Goal: Transaction & Acquisition: Purchase product/service

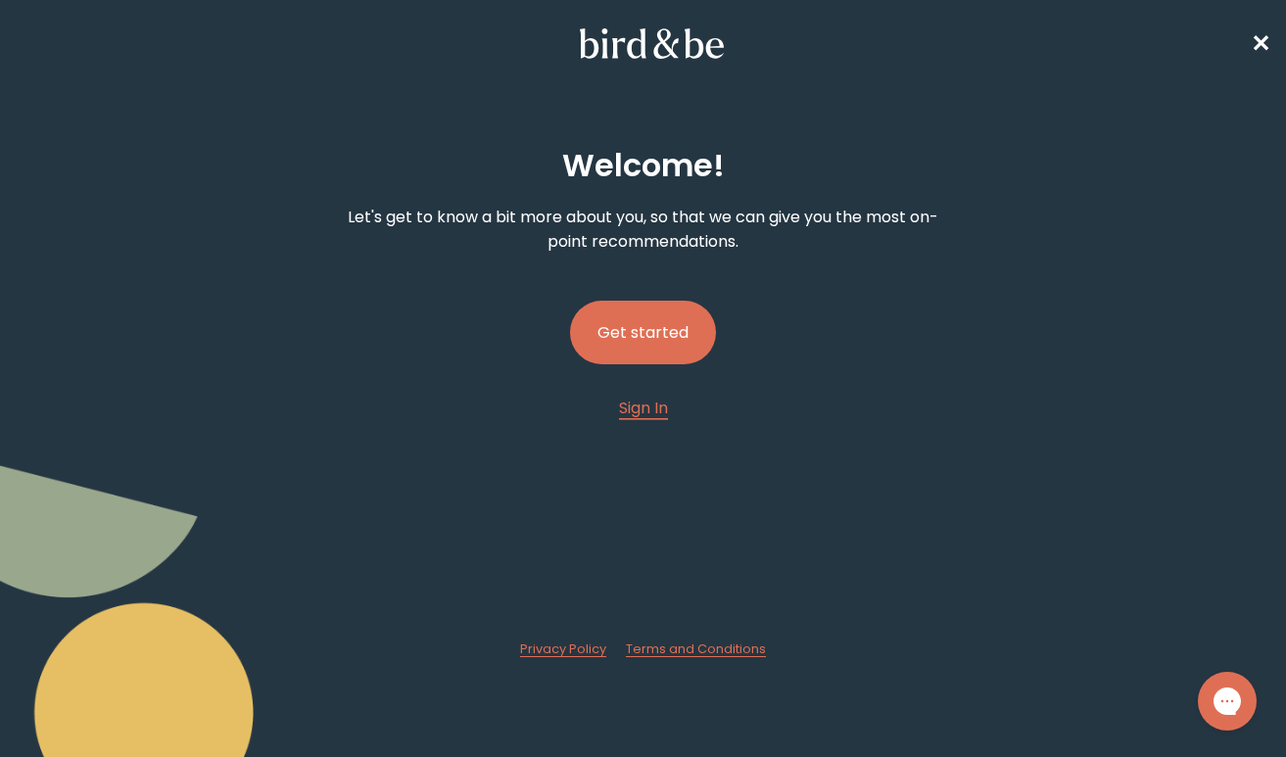
click at [613, 314] on button "Get started" at bounding box center [643, 333] width 146 height 64
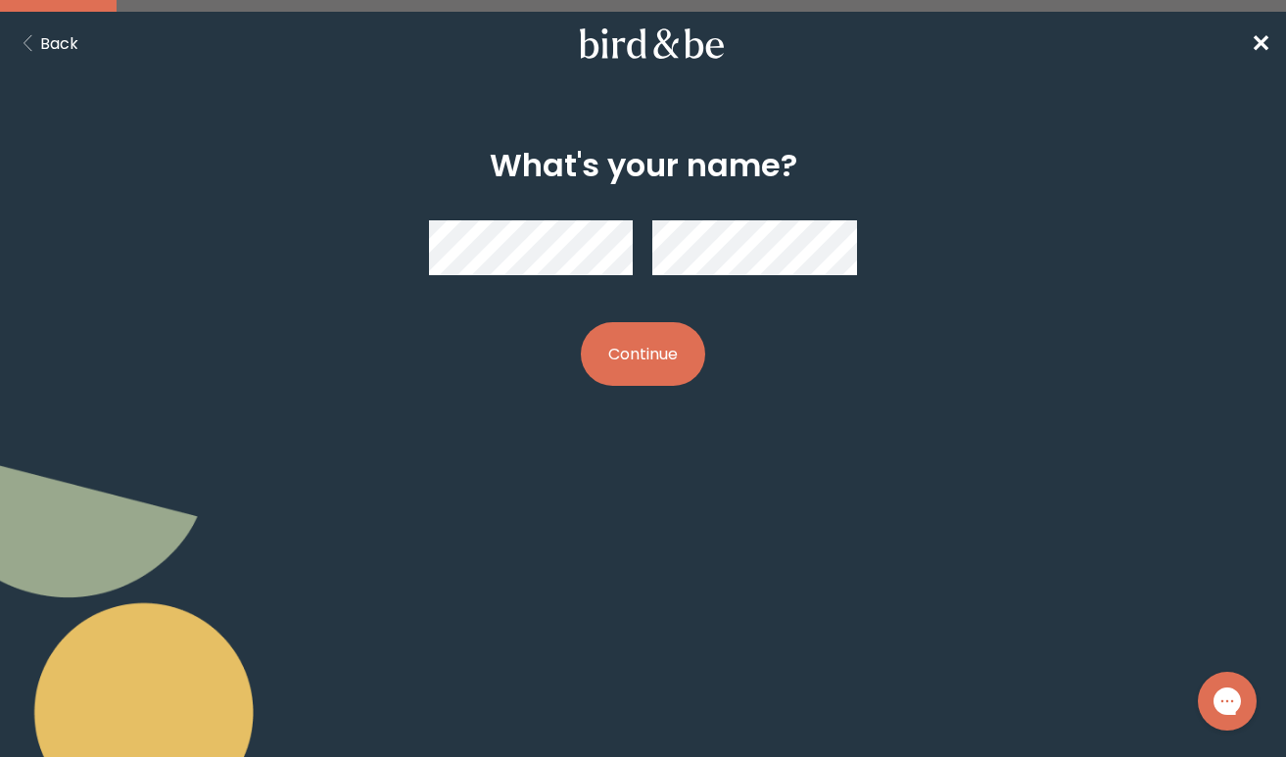
click at [631, 351] on button "Continue" at bounding box center [643, 354] width 124 height 64
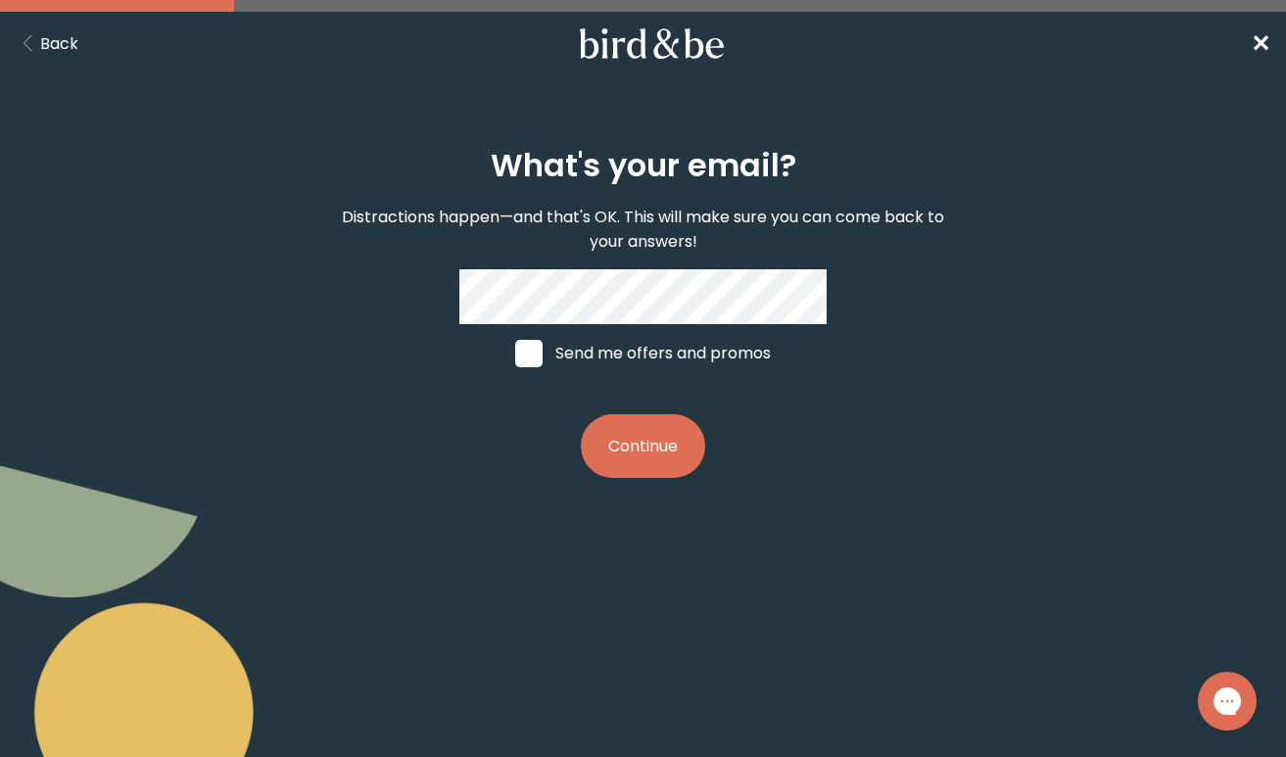
click at [618, 462] on button "Continue" at bounding box center [643, 446] width 124 height 64
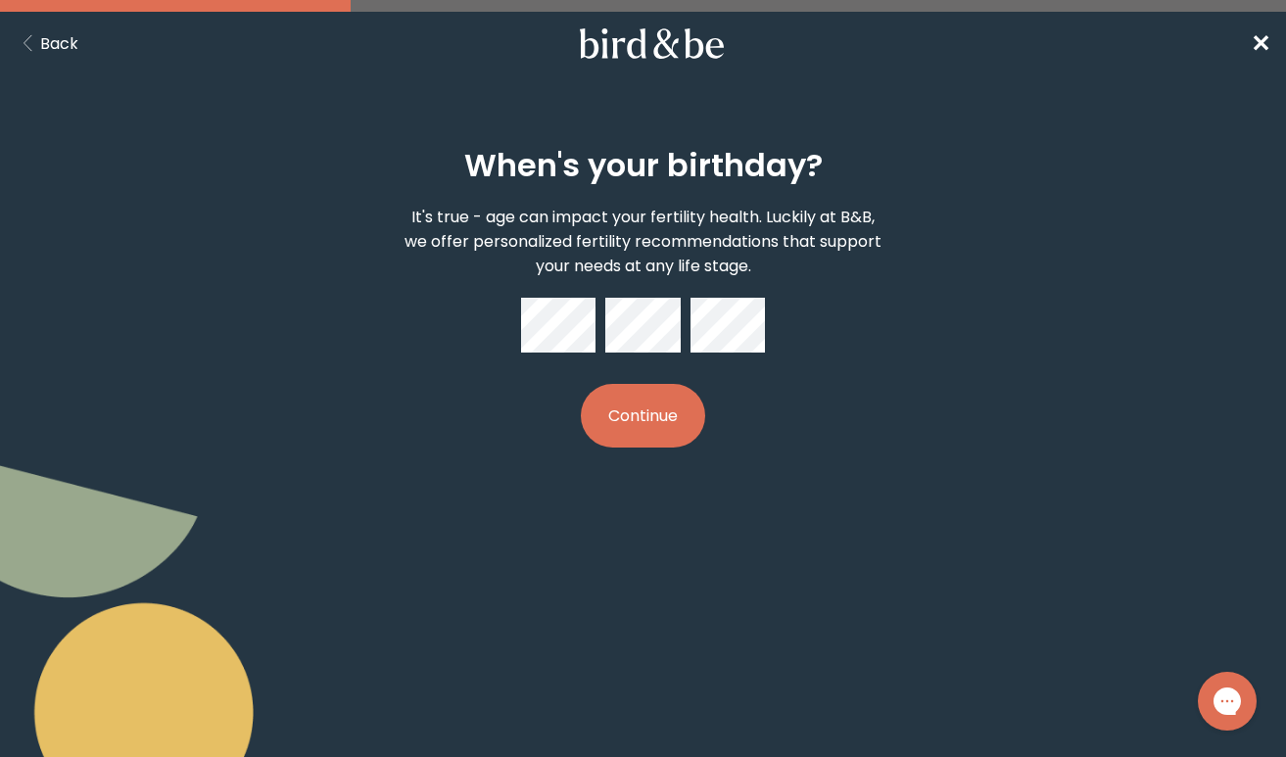
click at [635, 417] on button "Continue" at bounding box center [643, 416] width 124 height 64
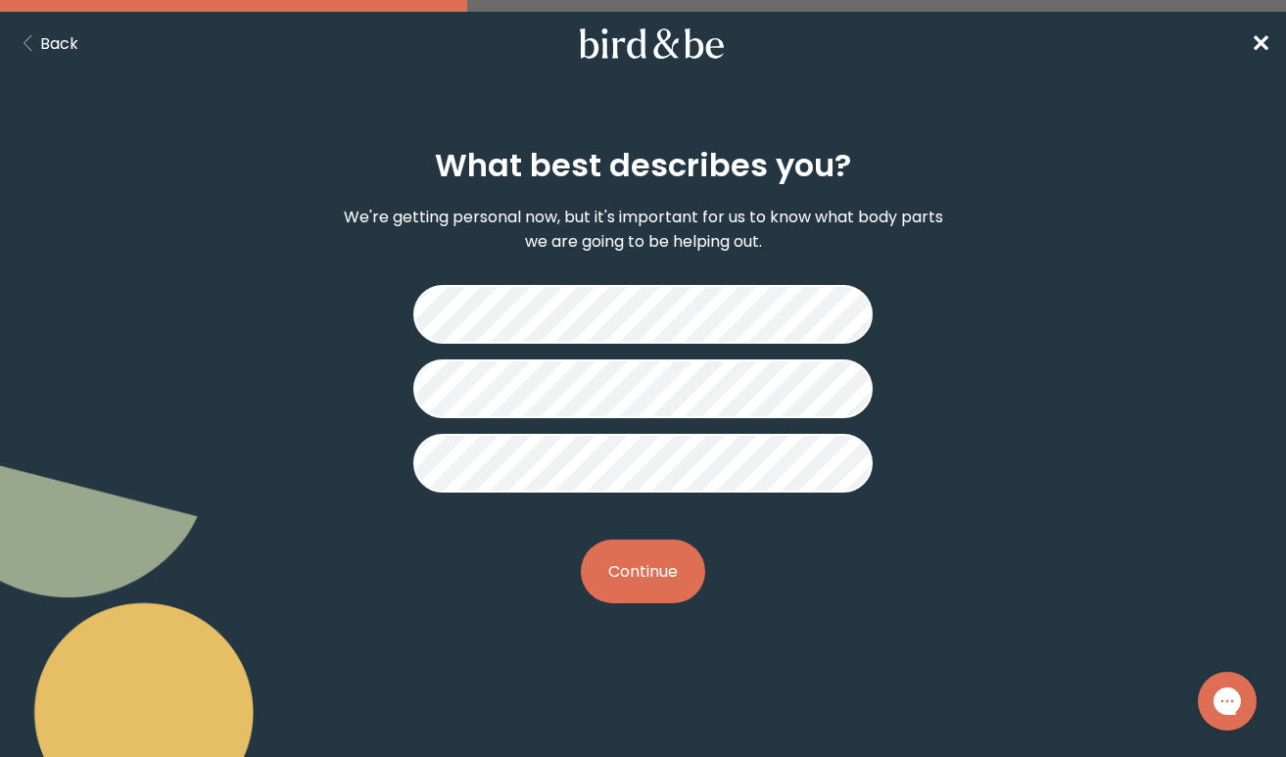
click at [634, 577] on button "Continue" at bounding box center [643, 572] width 124 height 64
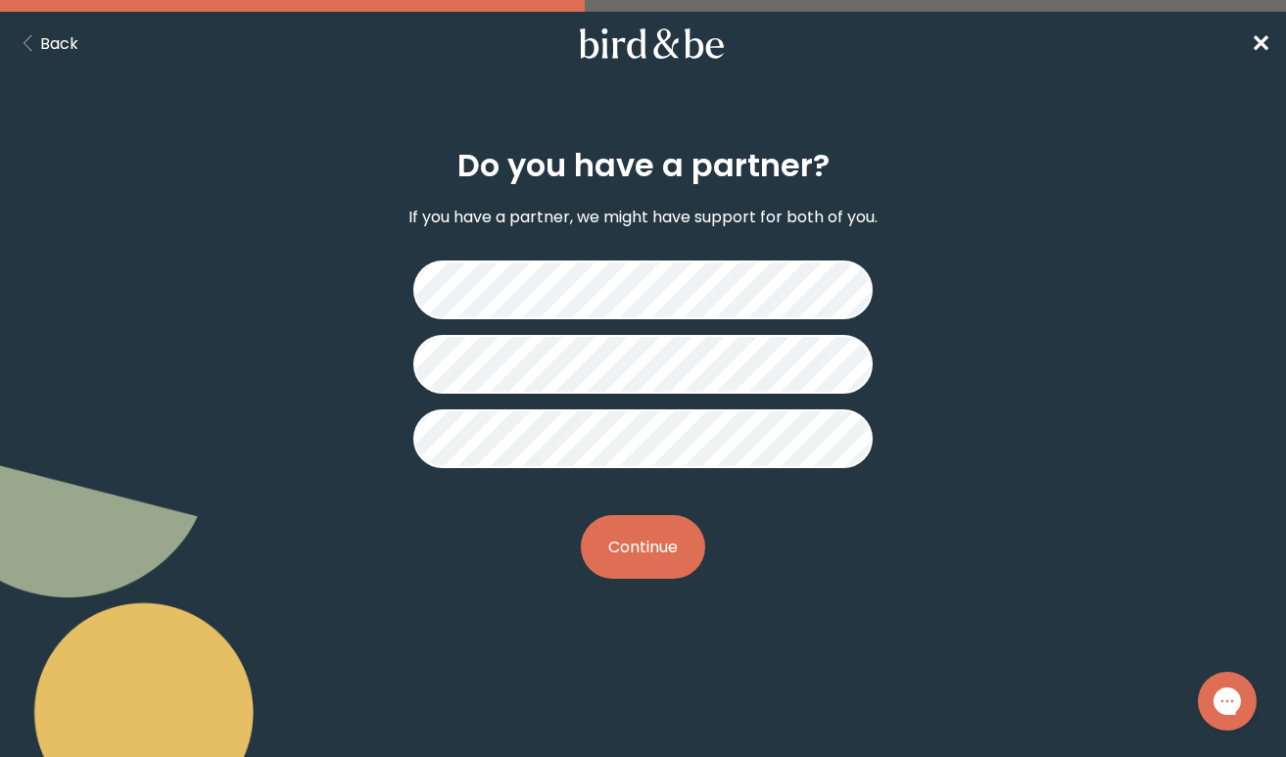
click at [642, 549] on button "Continue" at bounding box center [643, 547] width 124 height 64
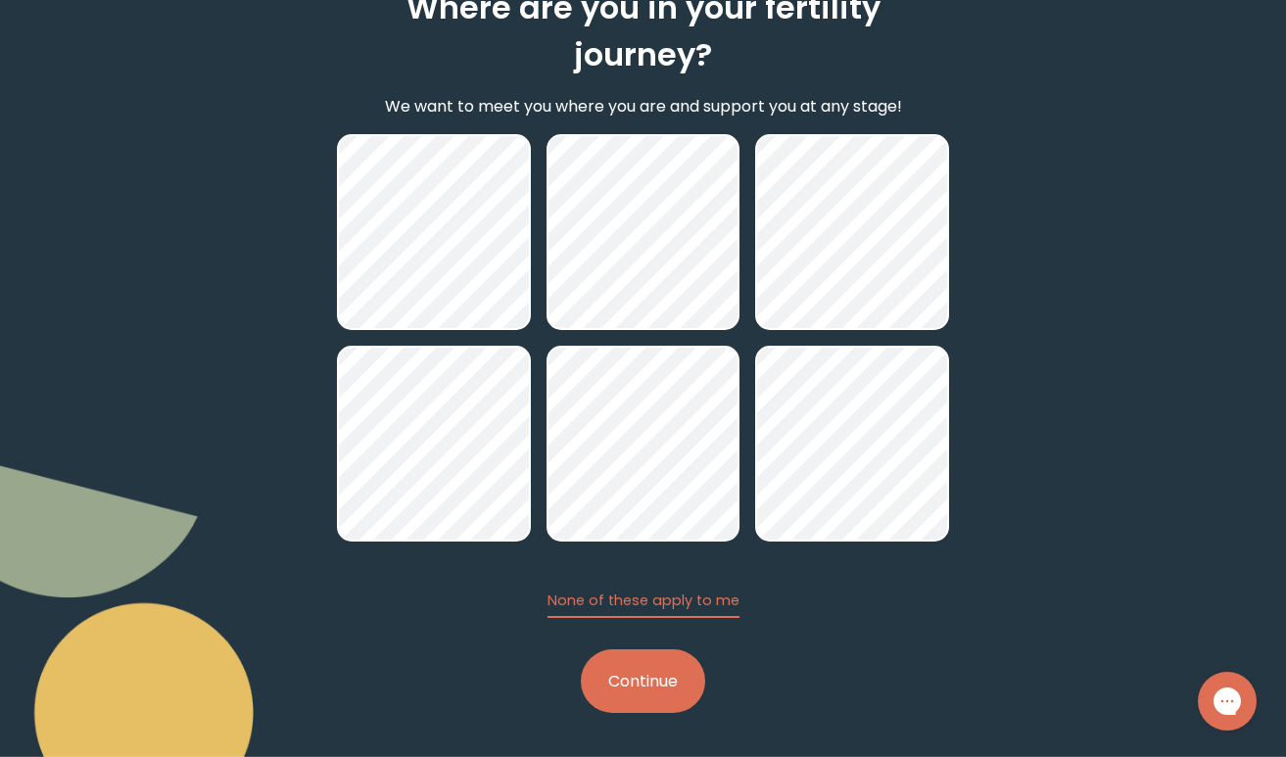
scroll to position [158, 0]
click at [622, 691] on button "Continue" at bounding box center [643, 681] width 124 height 64
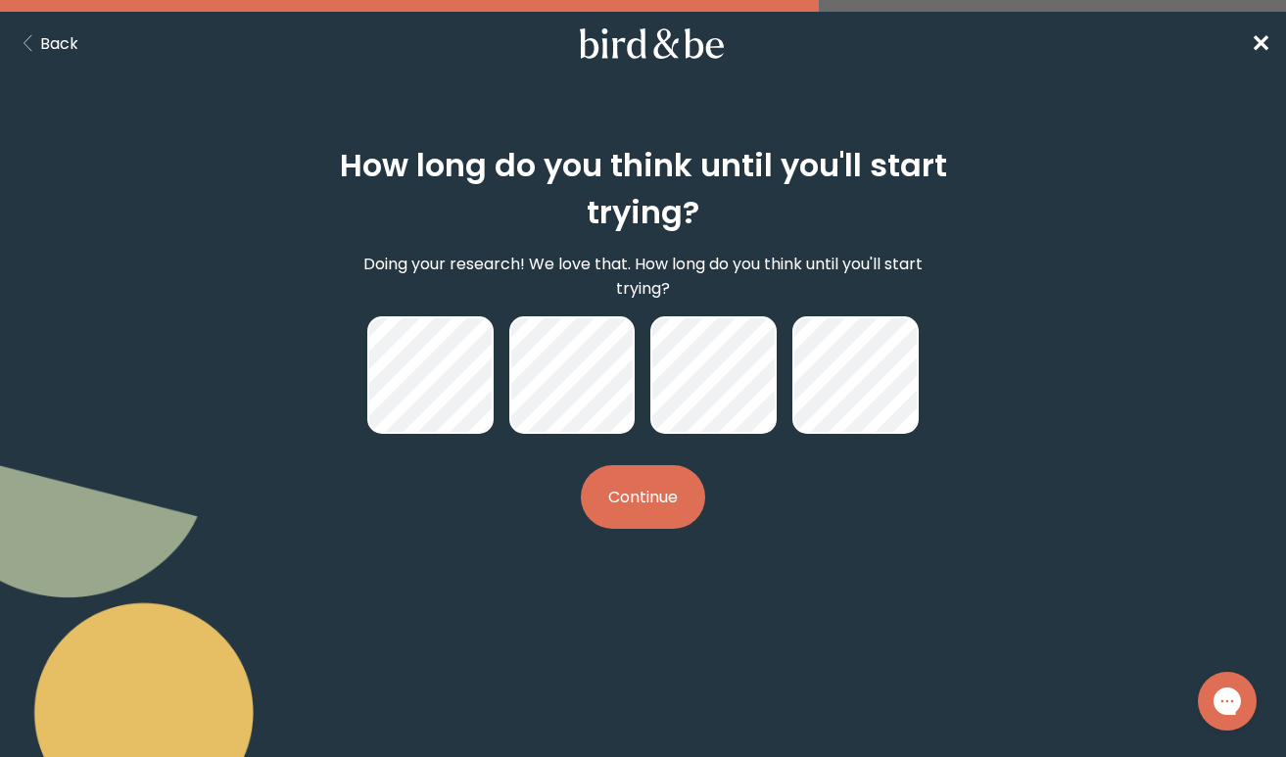
click at [638, 506] on button "Continue" at bounding box center [643, 497] width 124 height 64
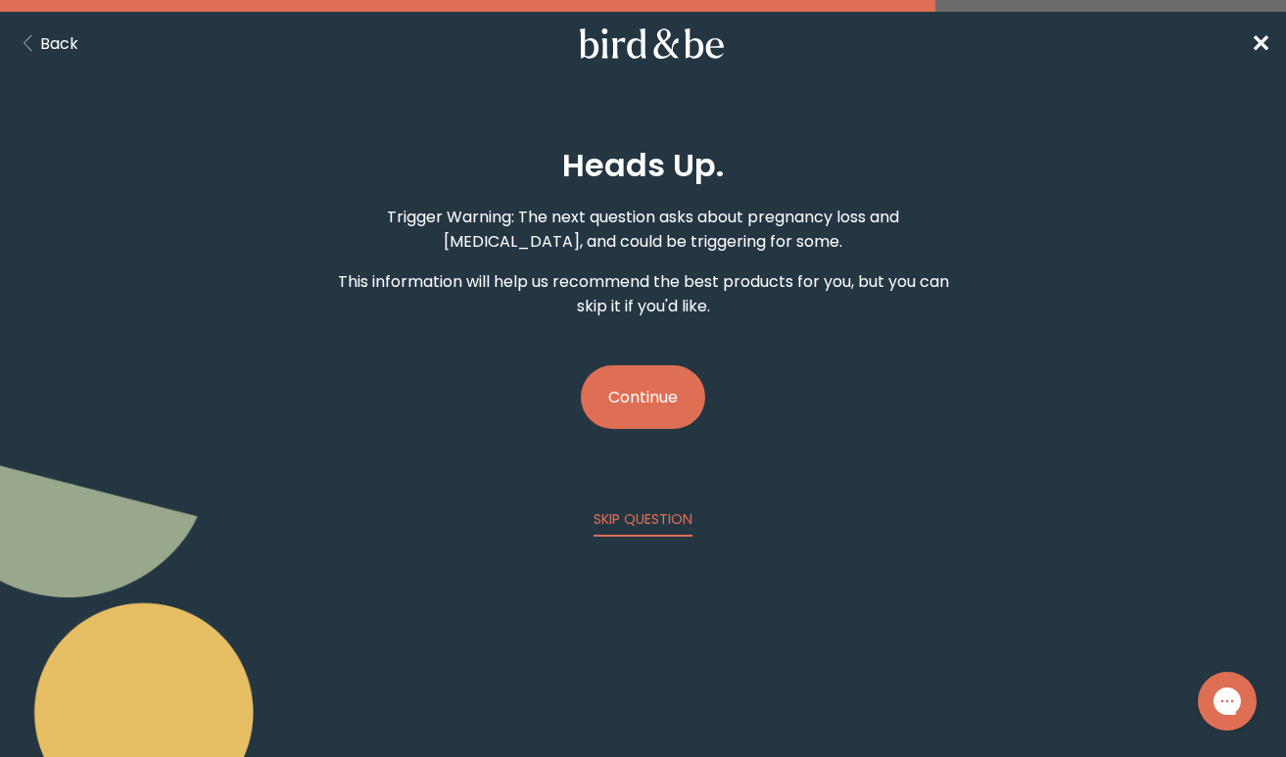
click at [643, 402] on button "Continue" at bounding box center [643, 397] width 124 height 64
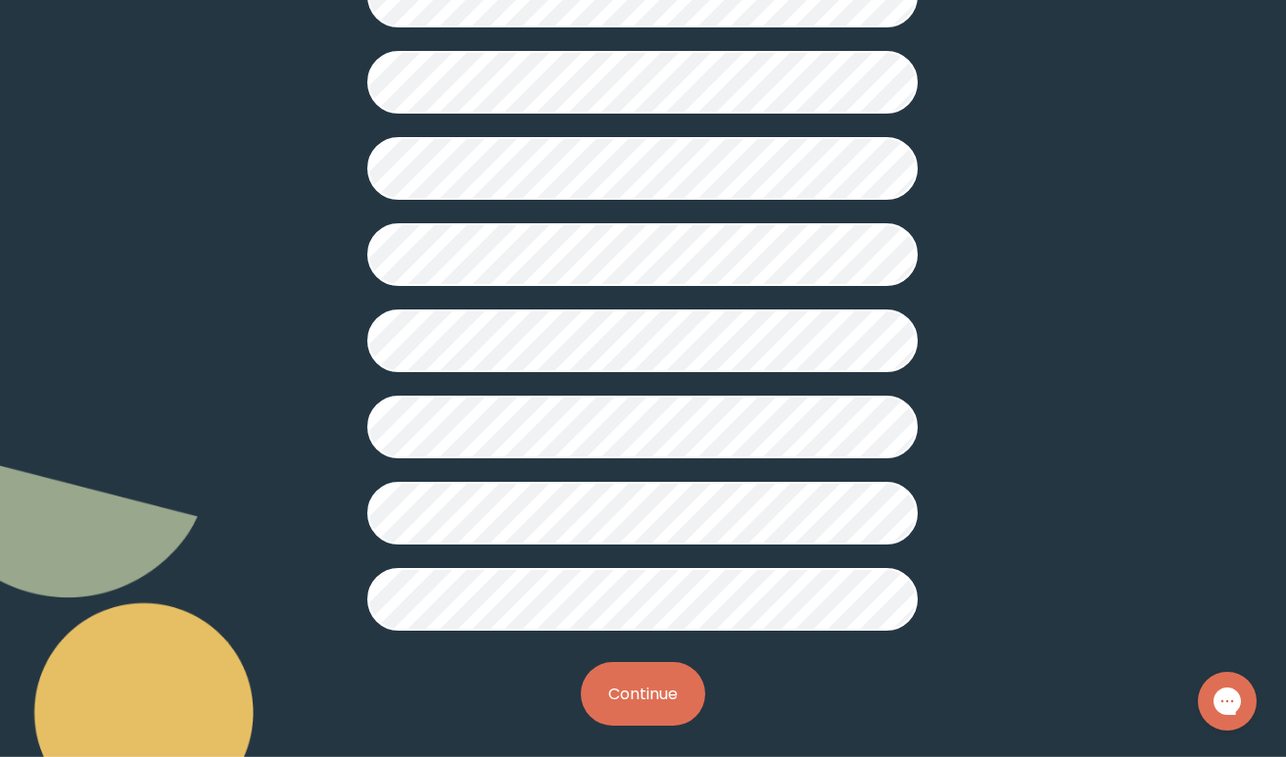
scroll to position [473, 0]
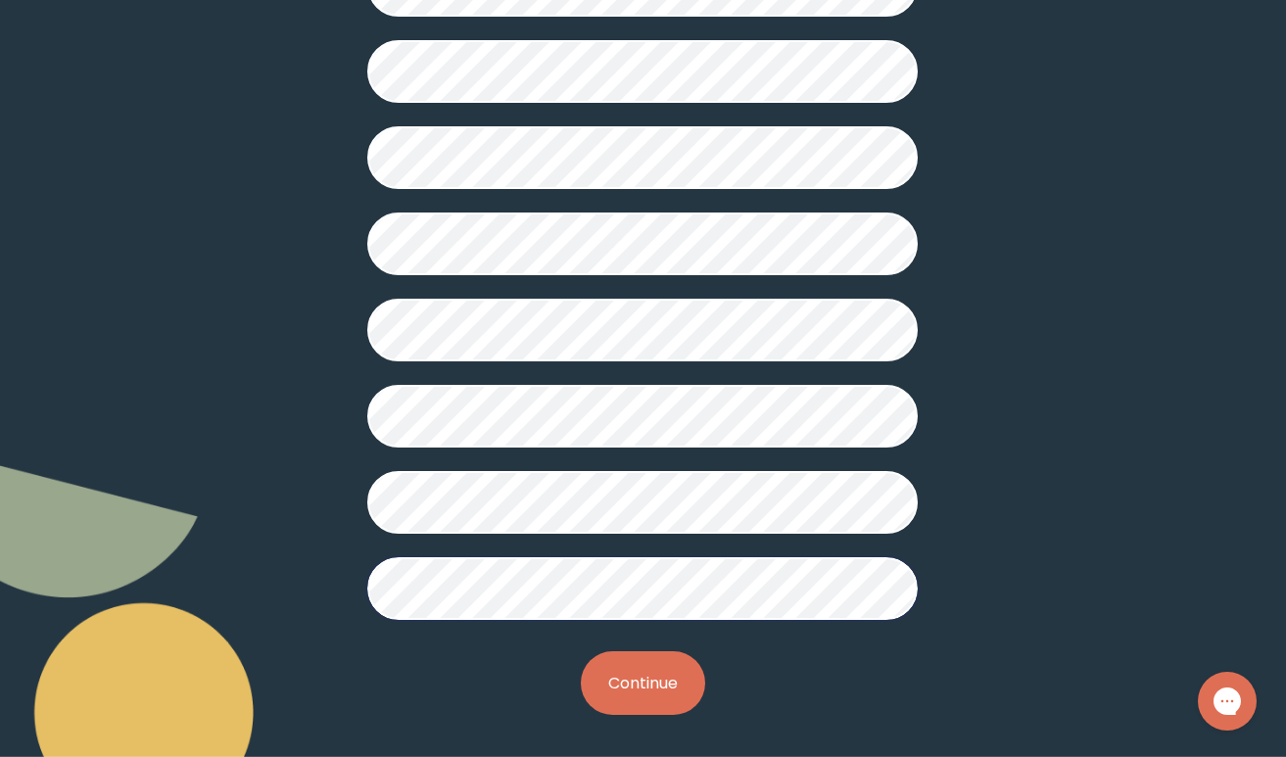
click at [614, 664] on button "Continue" at bounding box center [643, 683] width 124 height 64
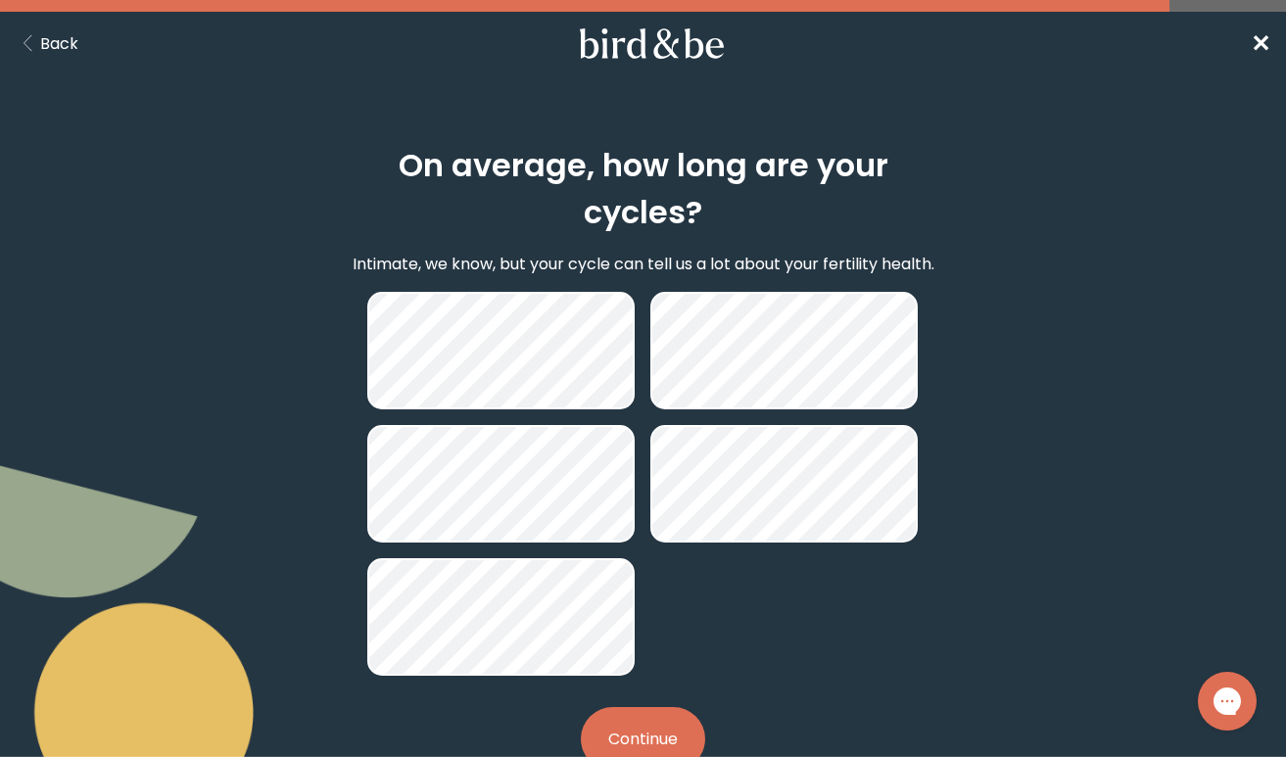
click at [631, 731] on button "Continue" at bounding box center [643, 739] width 124 height 64
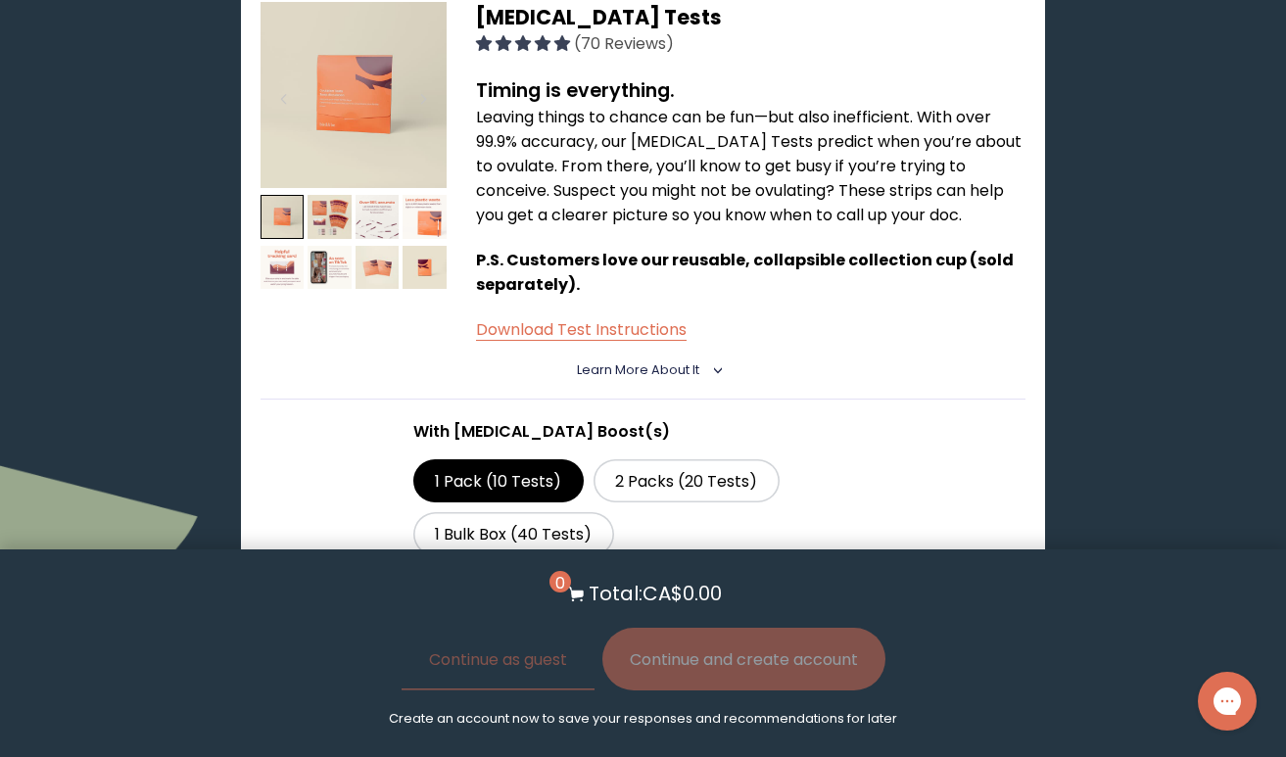
scroll to position [1362, 0]
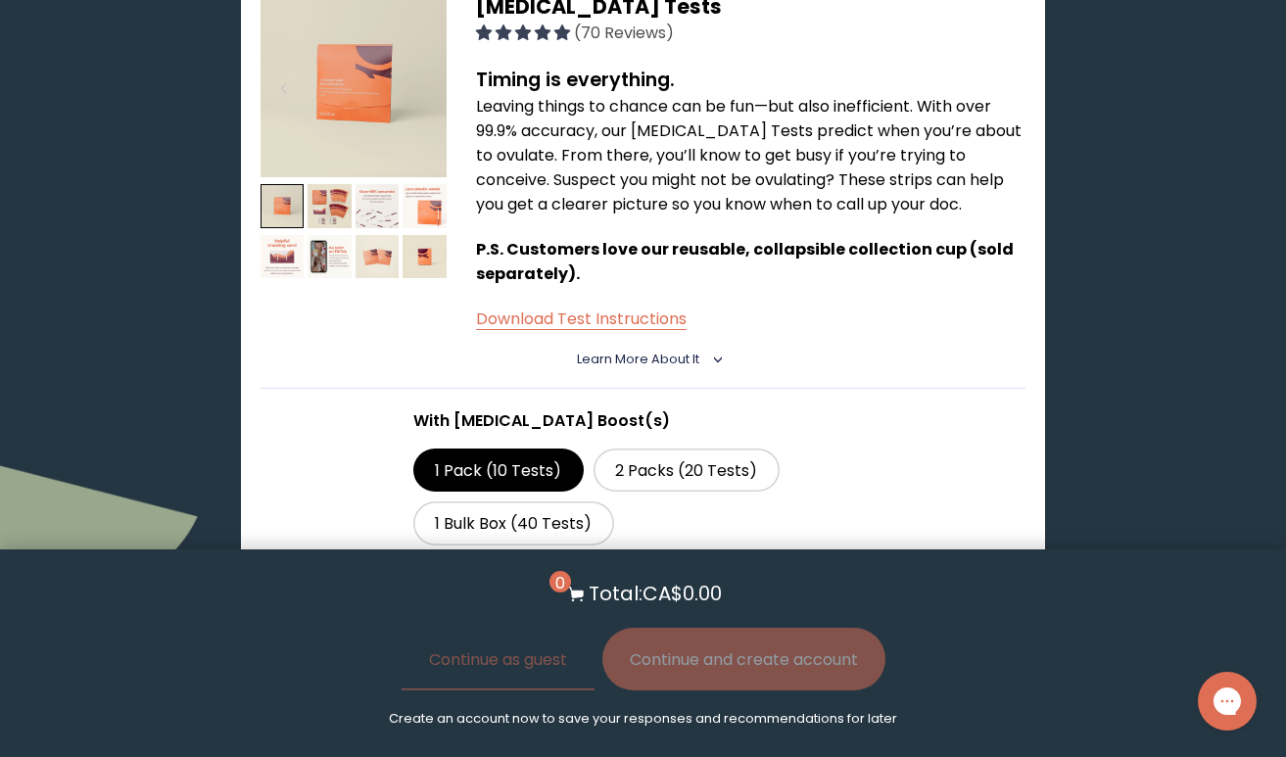
click at [693, 351] on span "Learn More About it" at bounding box center [638, 359] width 122 height 17
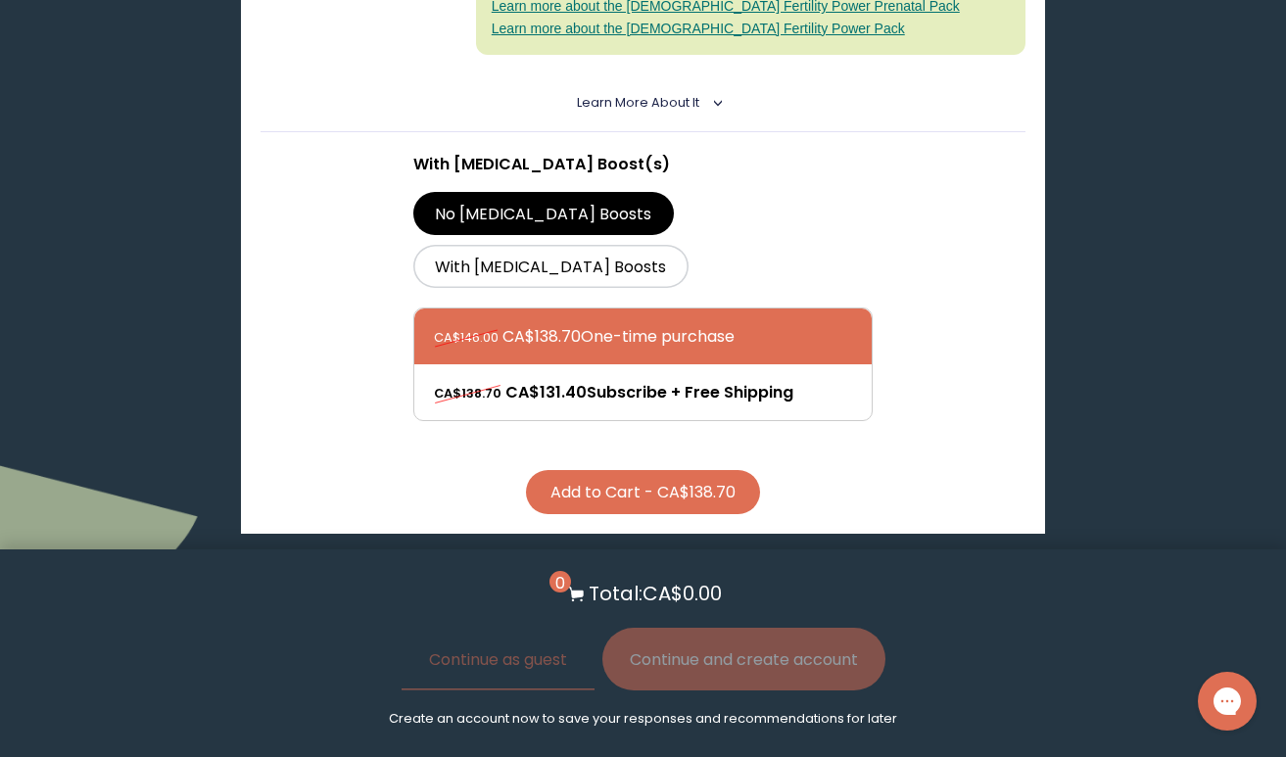
scroll to position [761, 0]
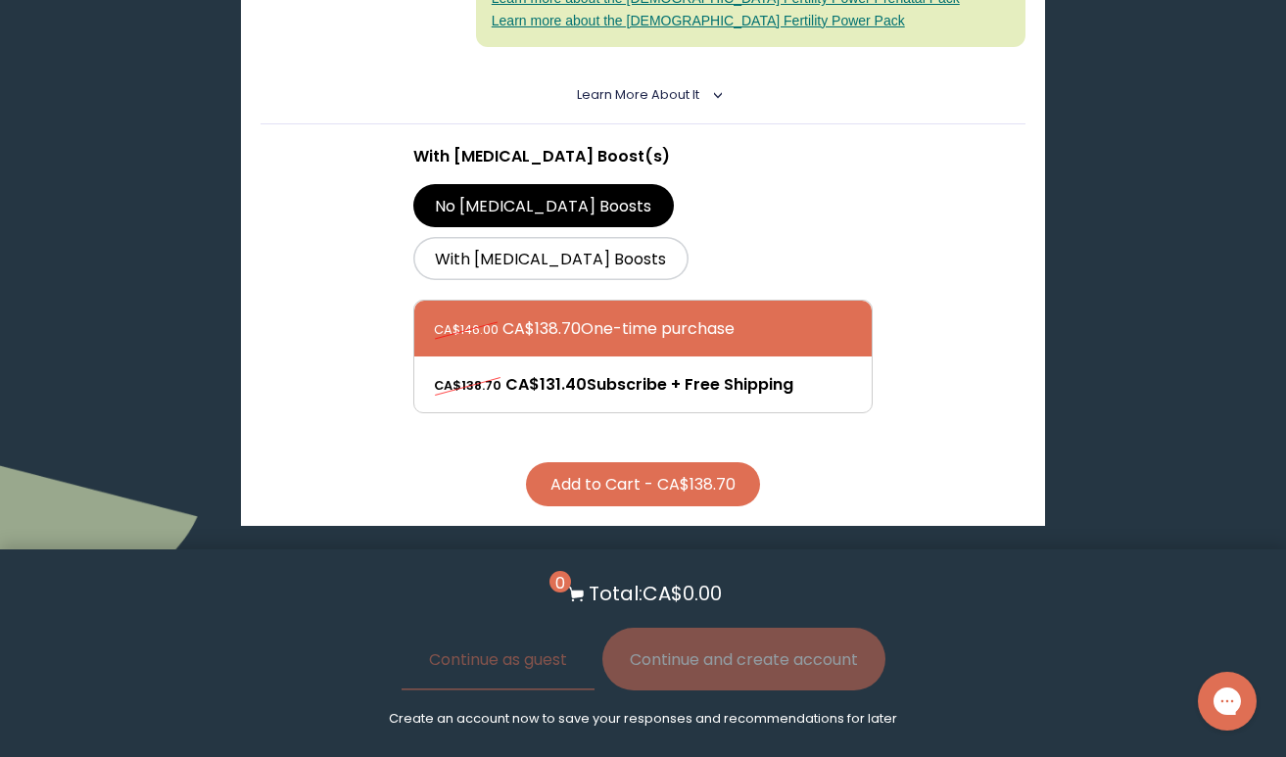
click at [714, 462] on button "Add to Cart - CA$138.70" at bounding box center [643, 484] width 234 height 44
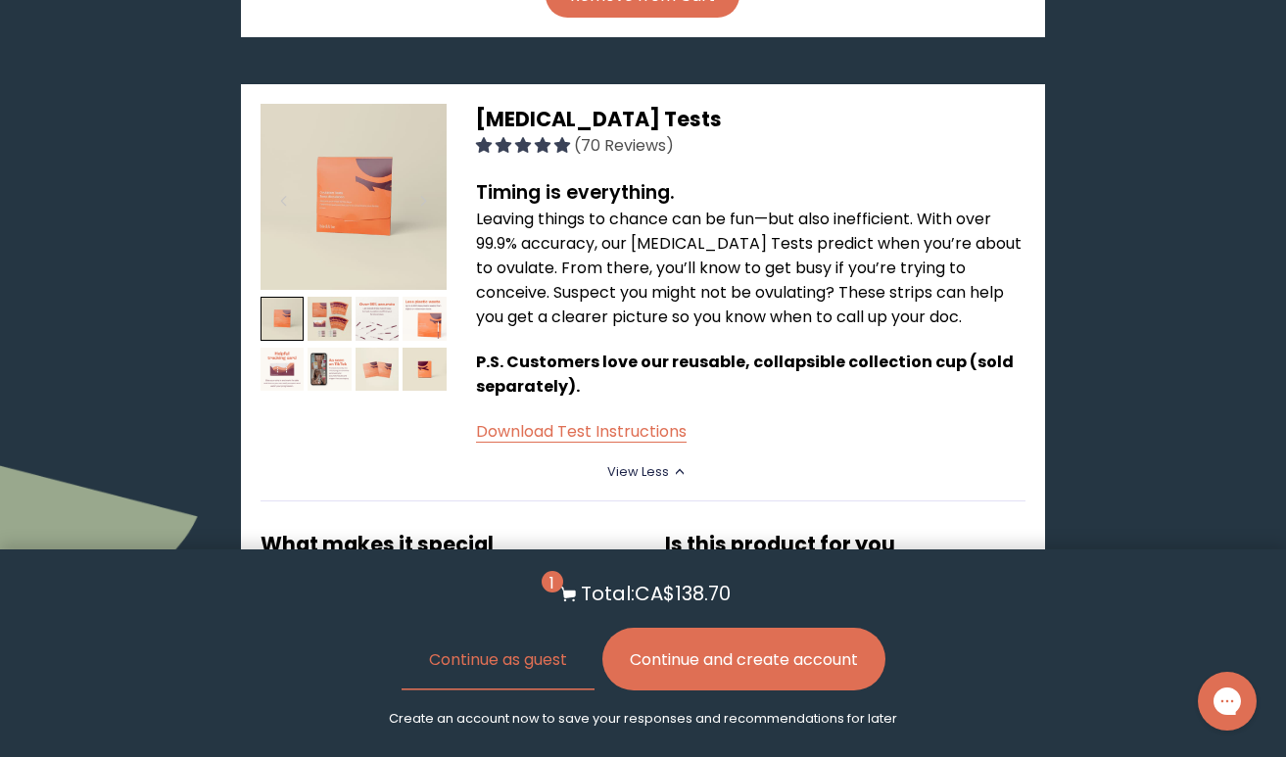
scroll to position [1241, 0]
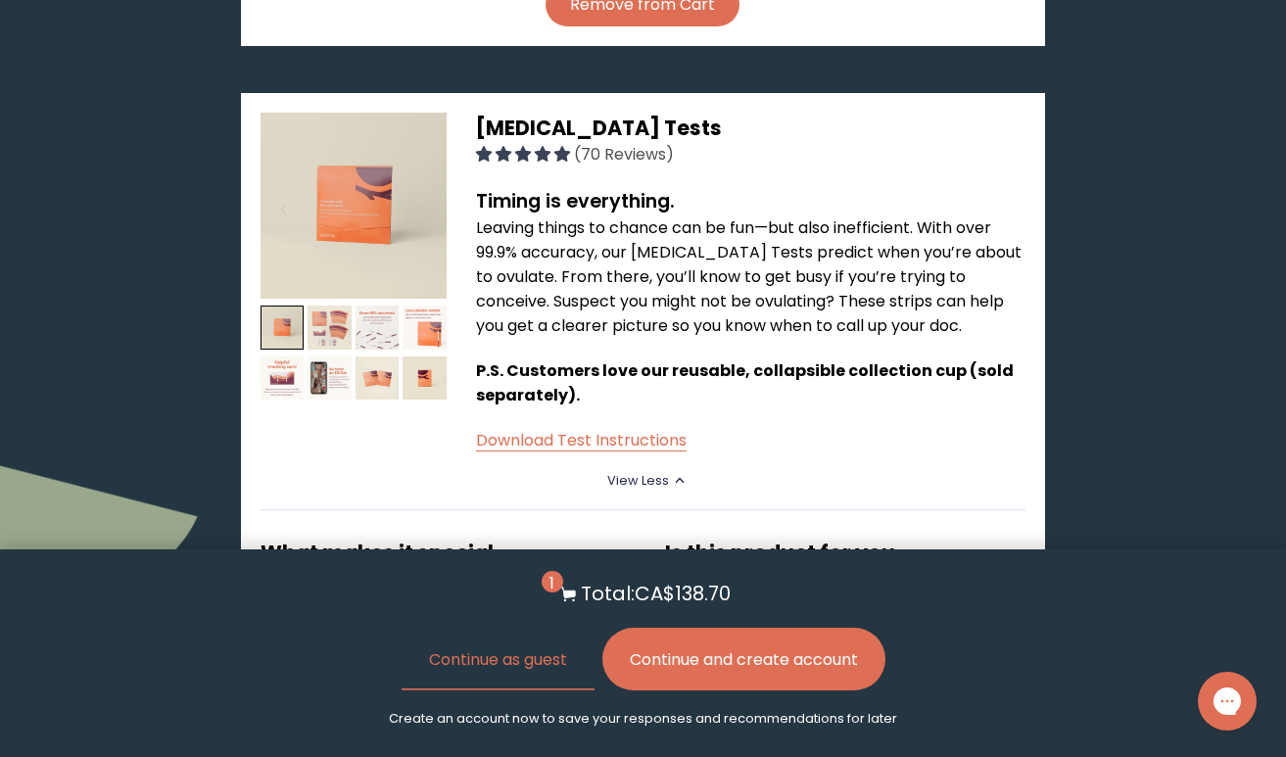
click at [329, 306] on img at bounding box center [329, 328] width 44 height 44
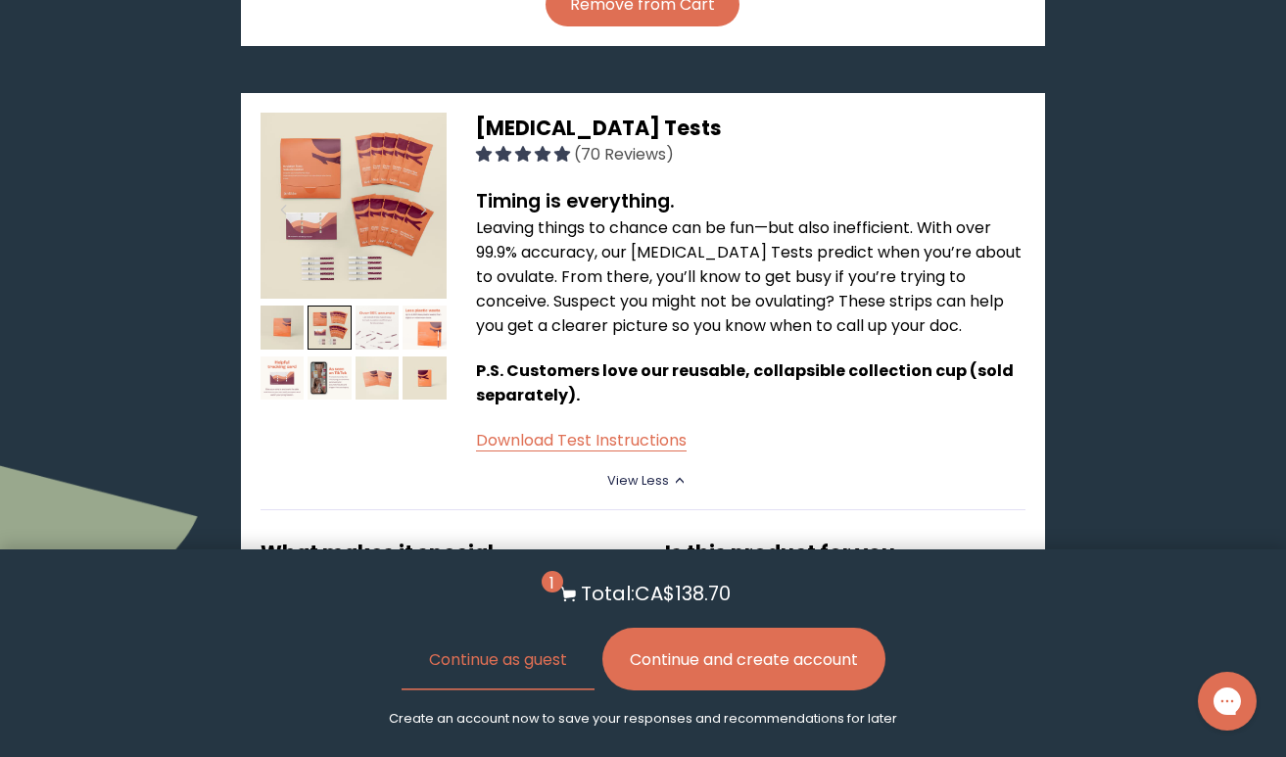
click at [367, 306] on img at bounding box center [377, 328] width 44 height 44
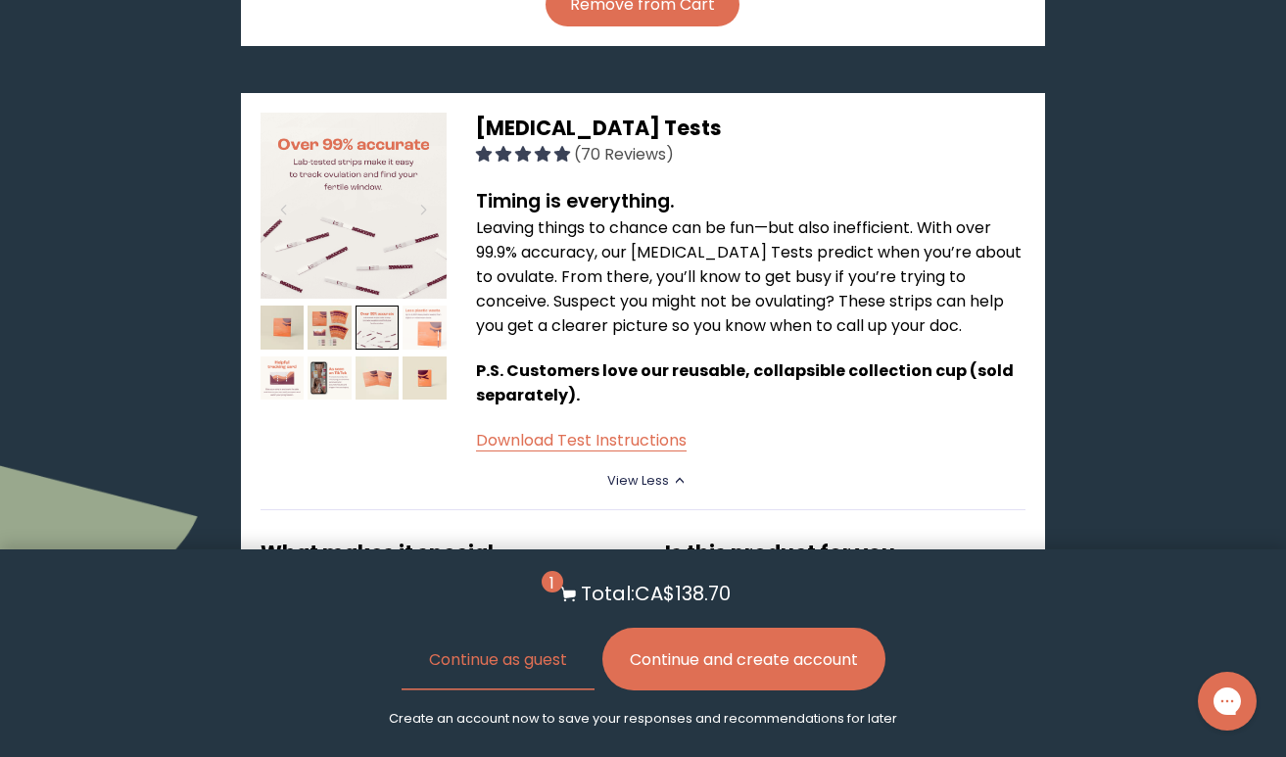
click at [424, 306] on img at bounding box center [424, 328] width 44 height 44
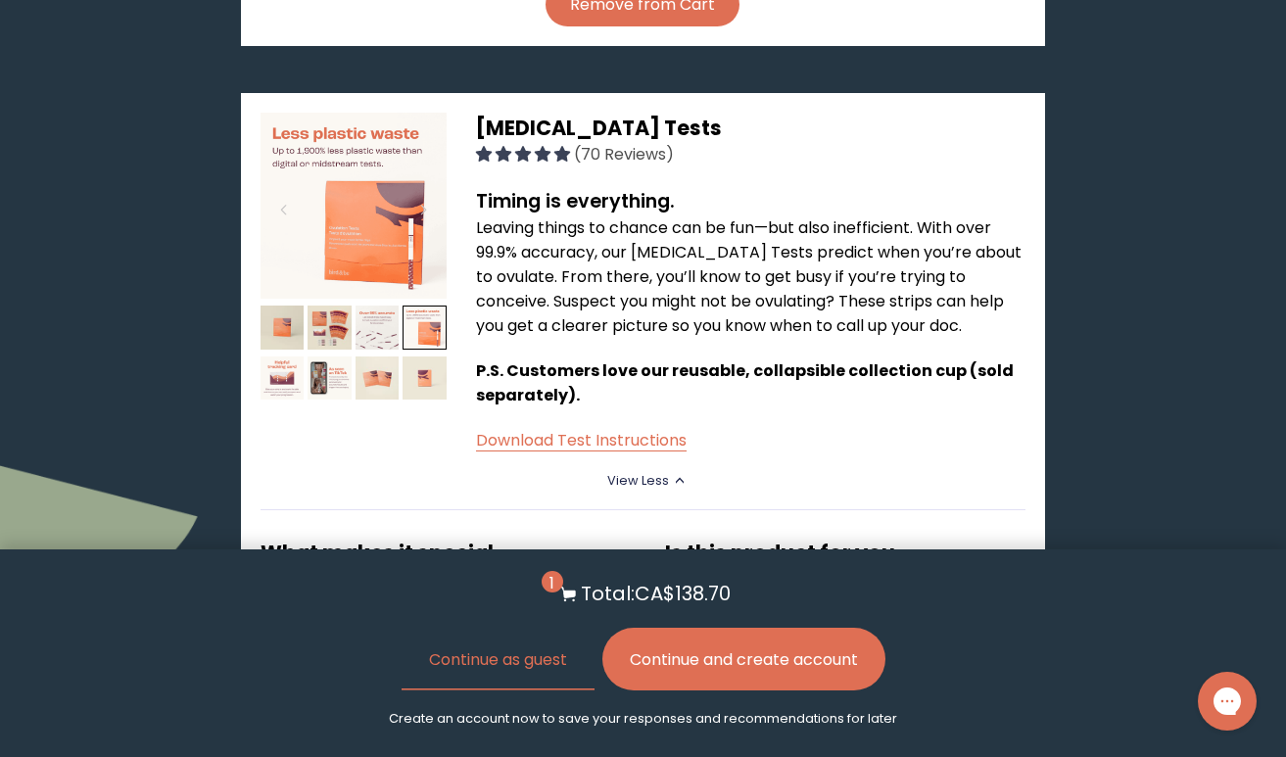
click at [420, 356] on img at bounding box center [424, 378] width 44 height 44
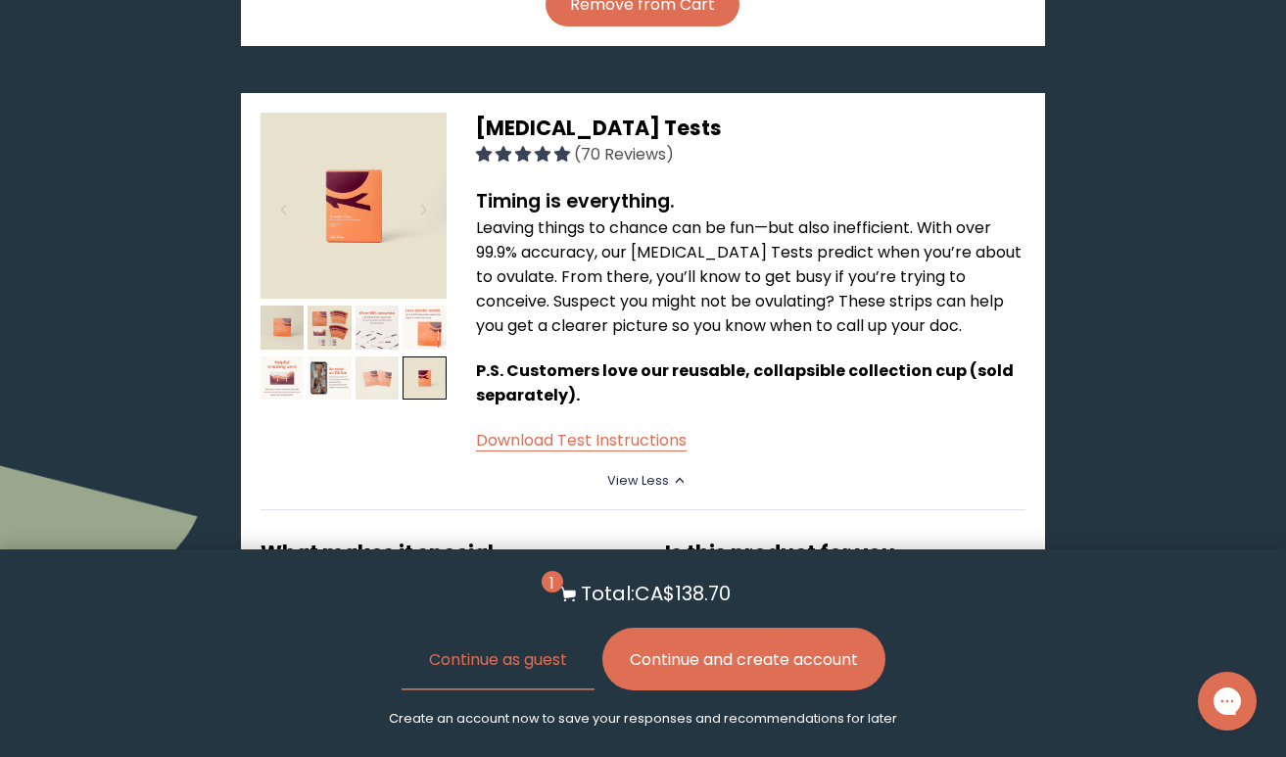
click at [374, 356] on img at bounding box center [377, 378] width 44 height 44
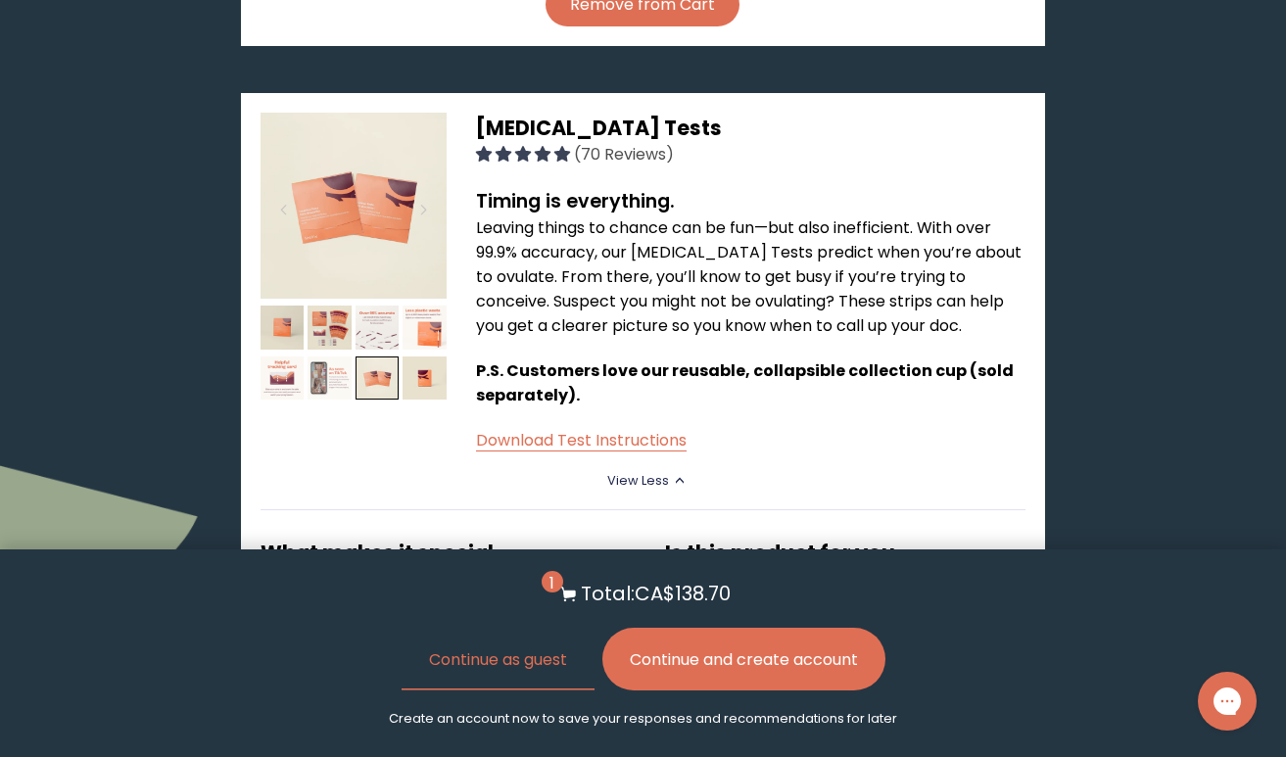
click at [320, 356] on img at bounding box center [329, 378] width 44 height 44
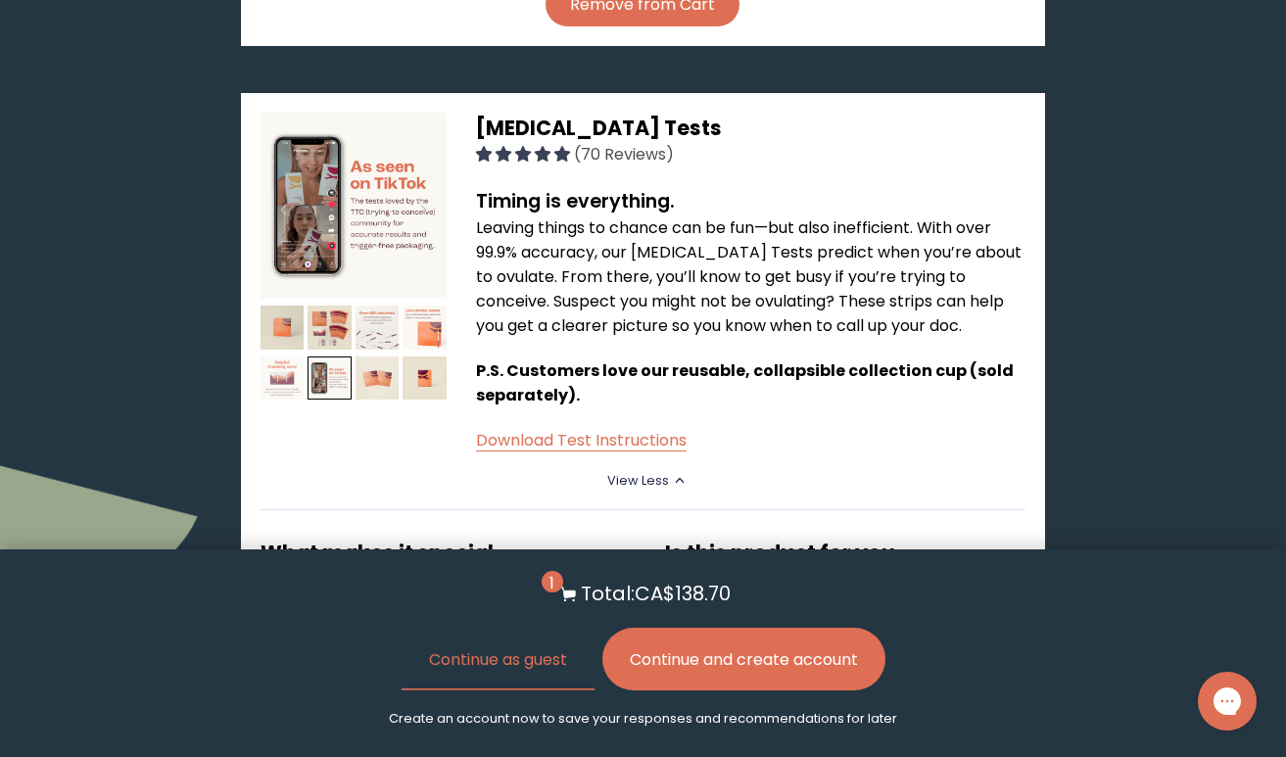
click at [271, 356] on img at bounding box center [282, 378] width 44 height 44
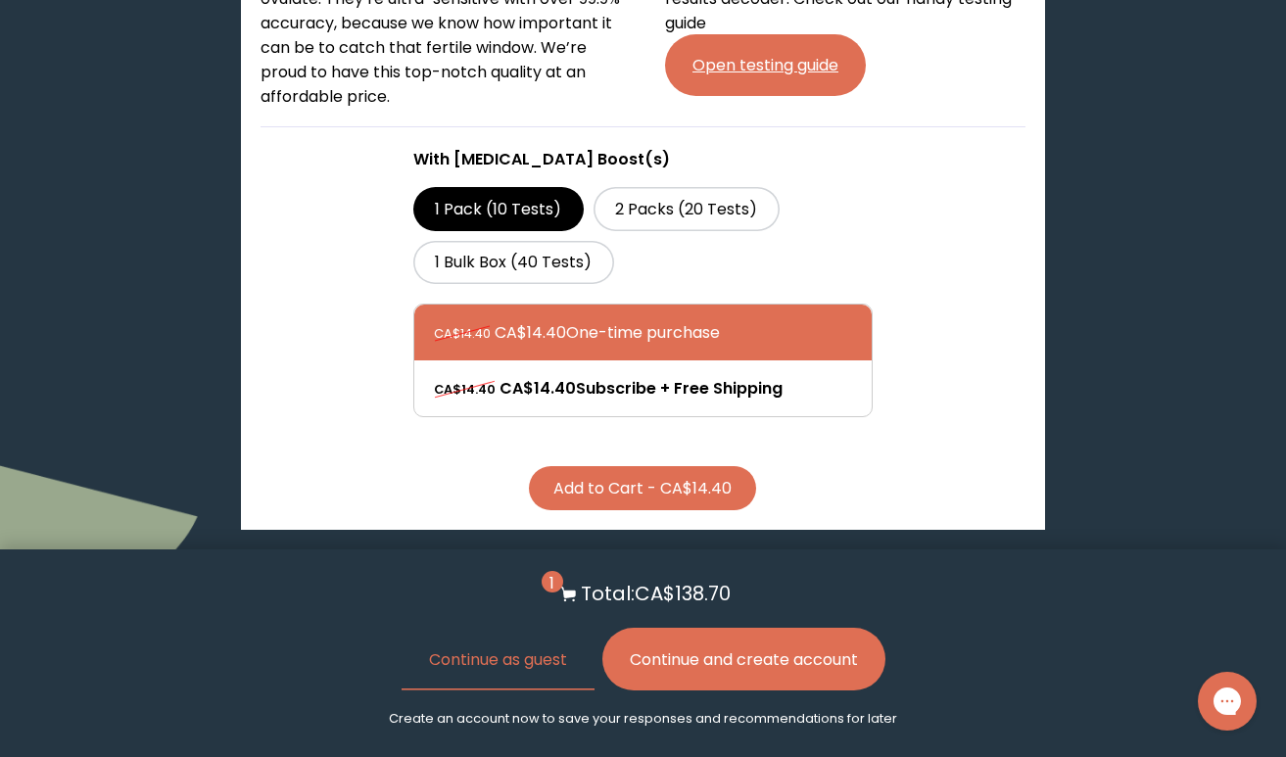
scroll to position [1911, 0]
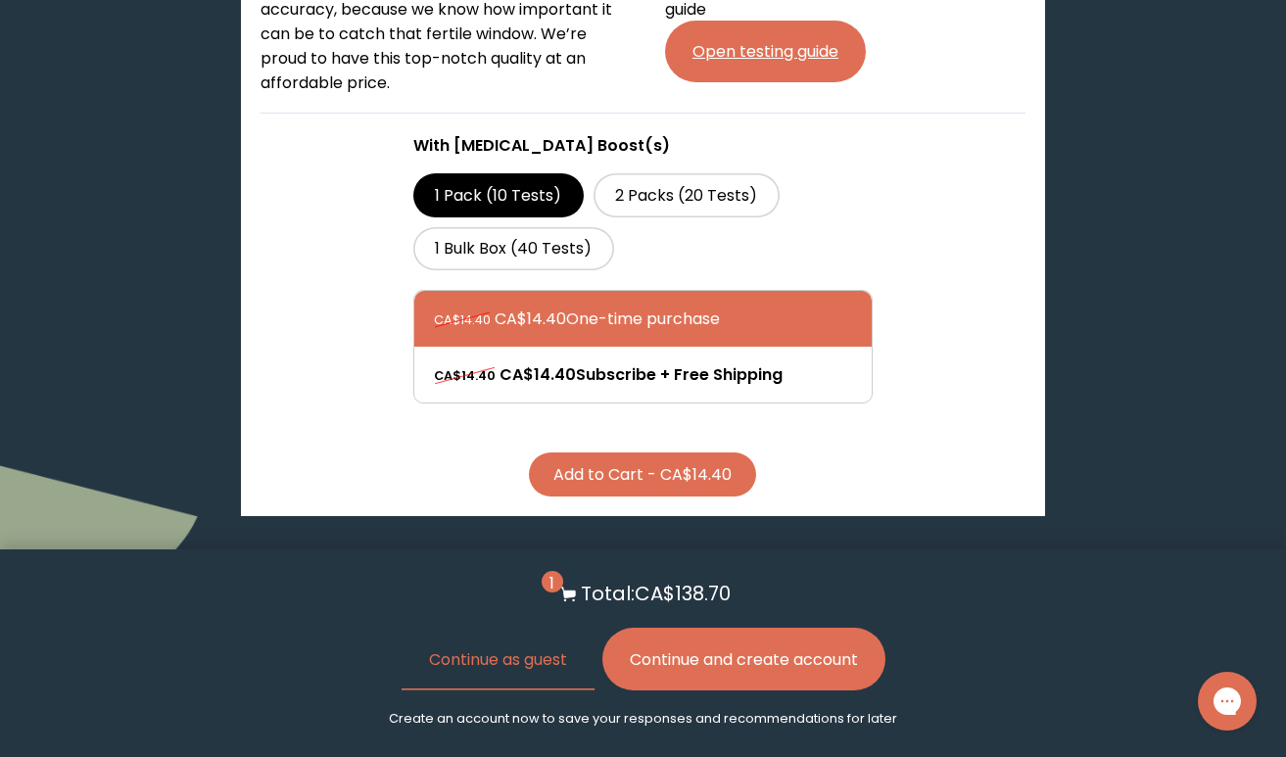
click at [595, 452] on button "Add to Cart - CA$14.40" at bounding box center [642, 474] width 227 height 44
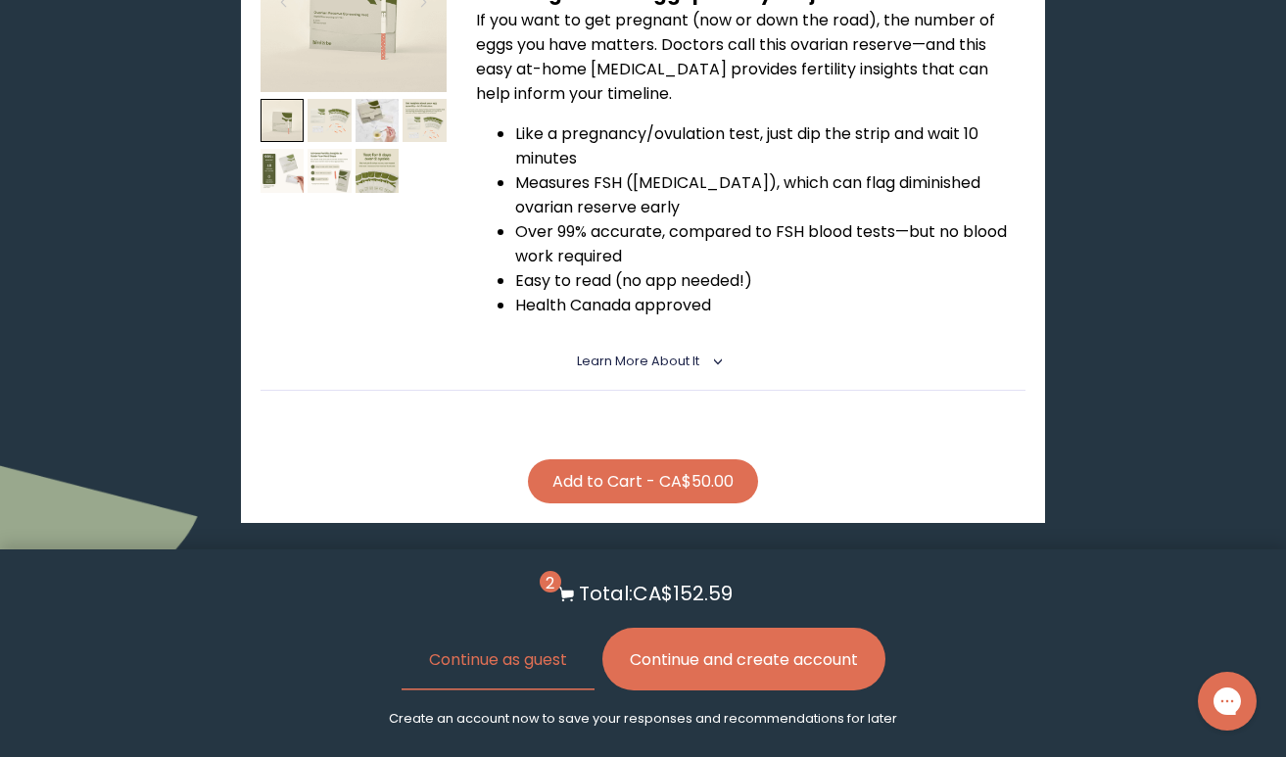
scroll to position [2596, 0]
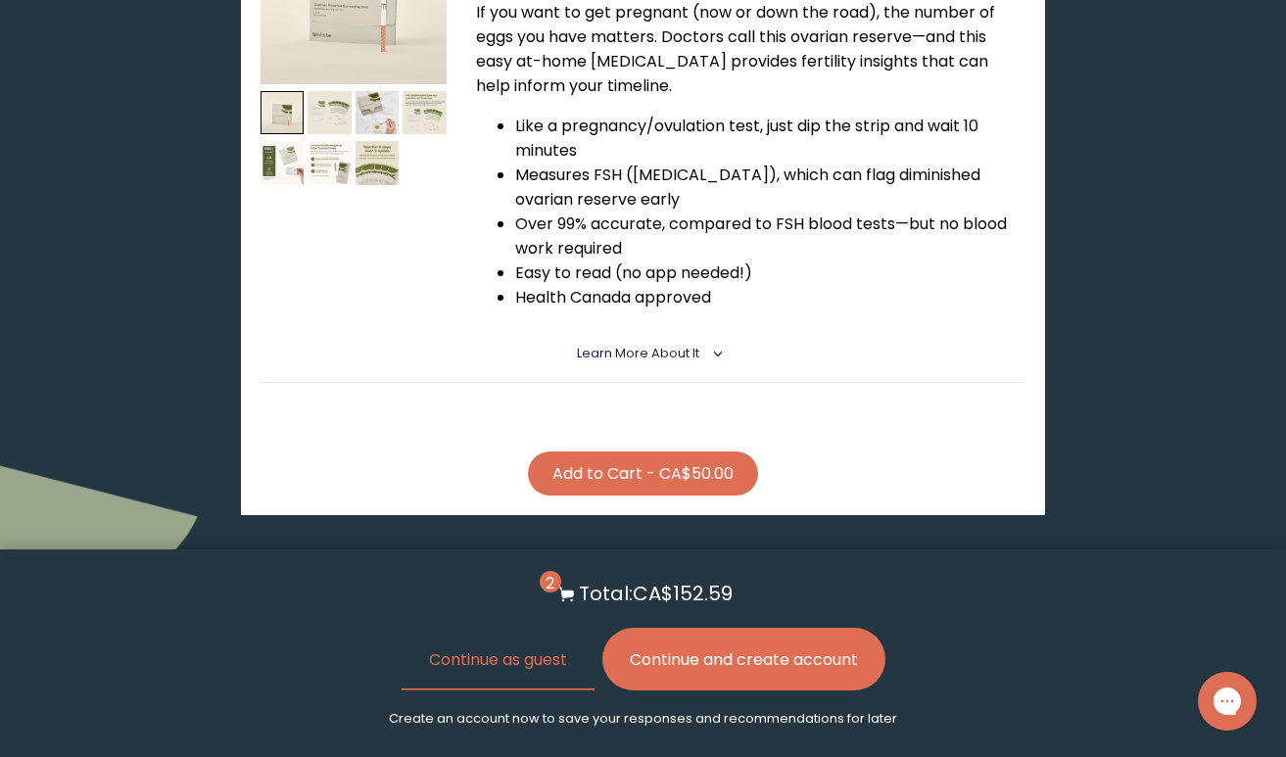
click at [629, 451] on button "Add to Cart - CA$50.00" at bounding box center [643, 473] width 230 height 44
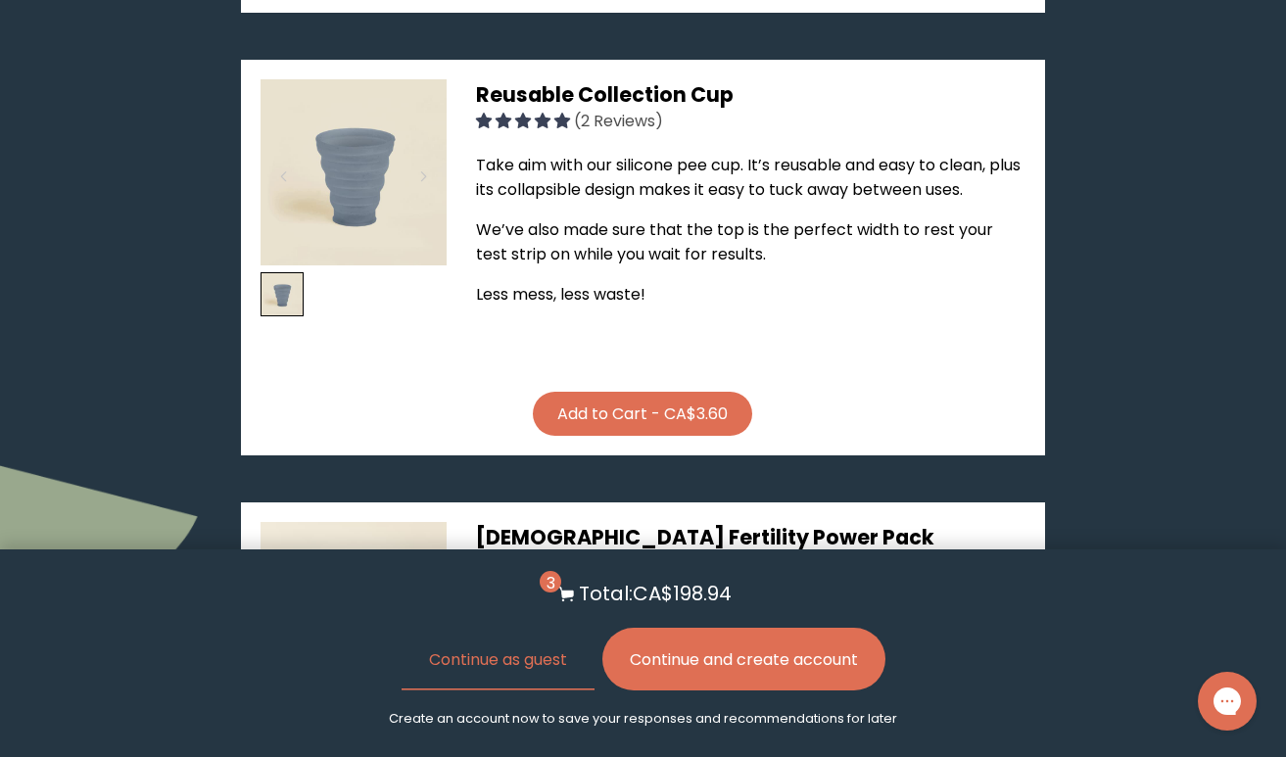
scroll to position [3099, 0]
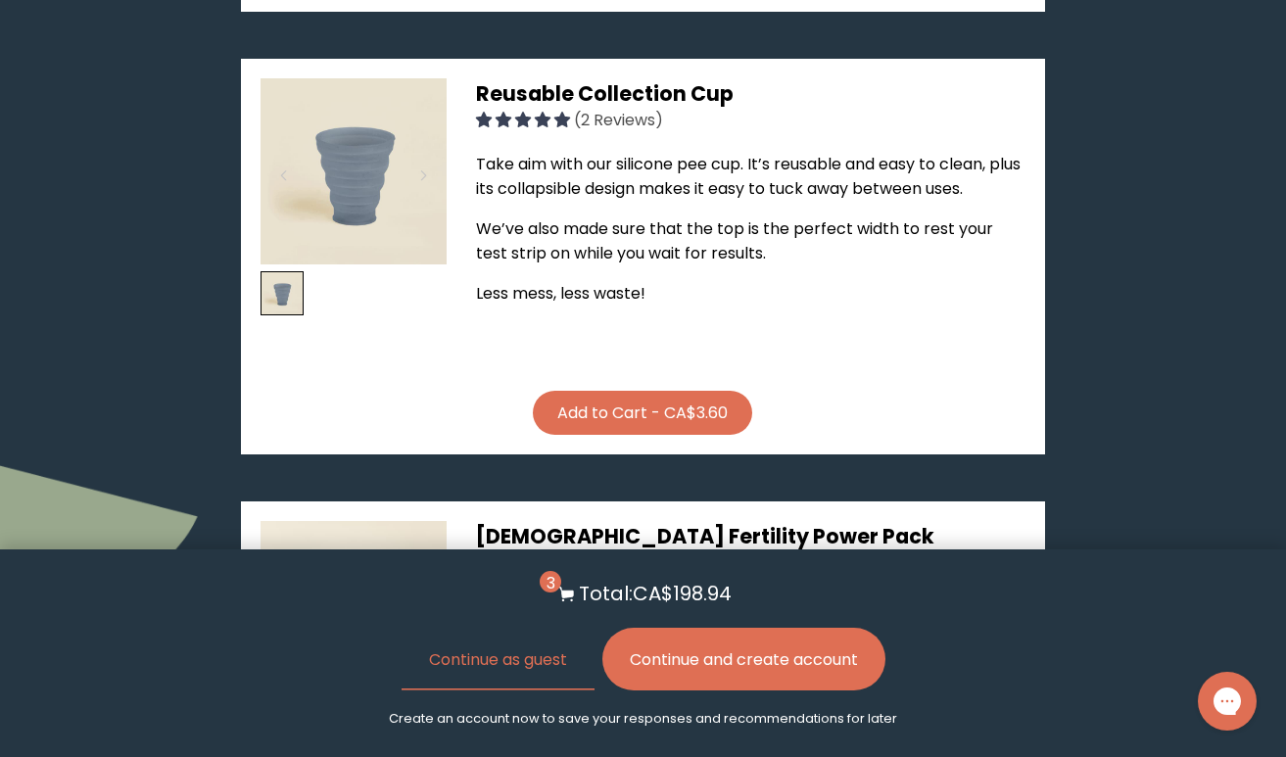
click at [610, 391] on button "Add to Cart - CA$3.60" at bounding box center [642, 413] width 219 height 44
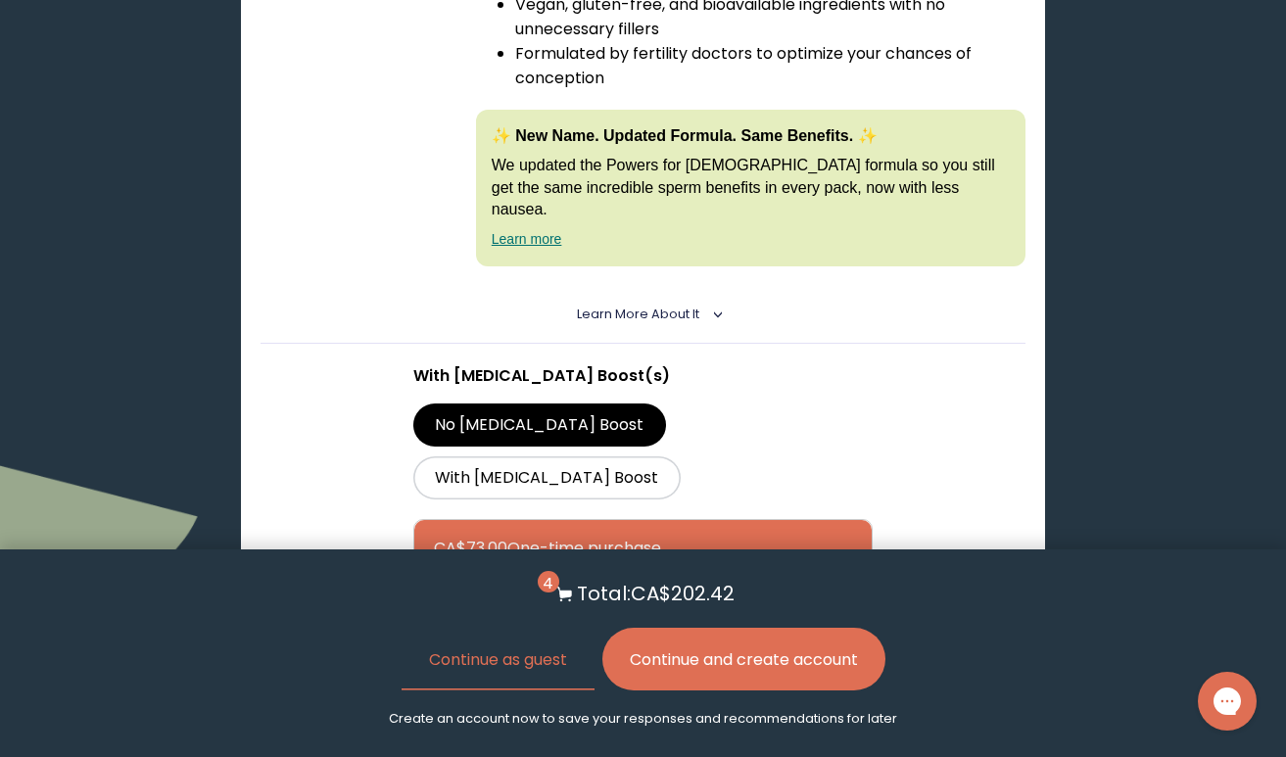
scroll to position [3927, 0]
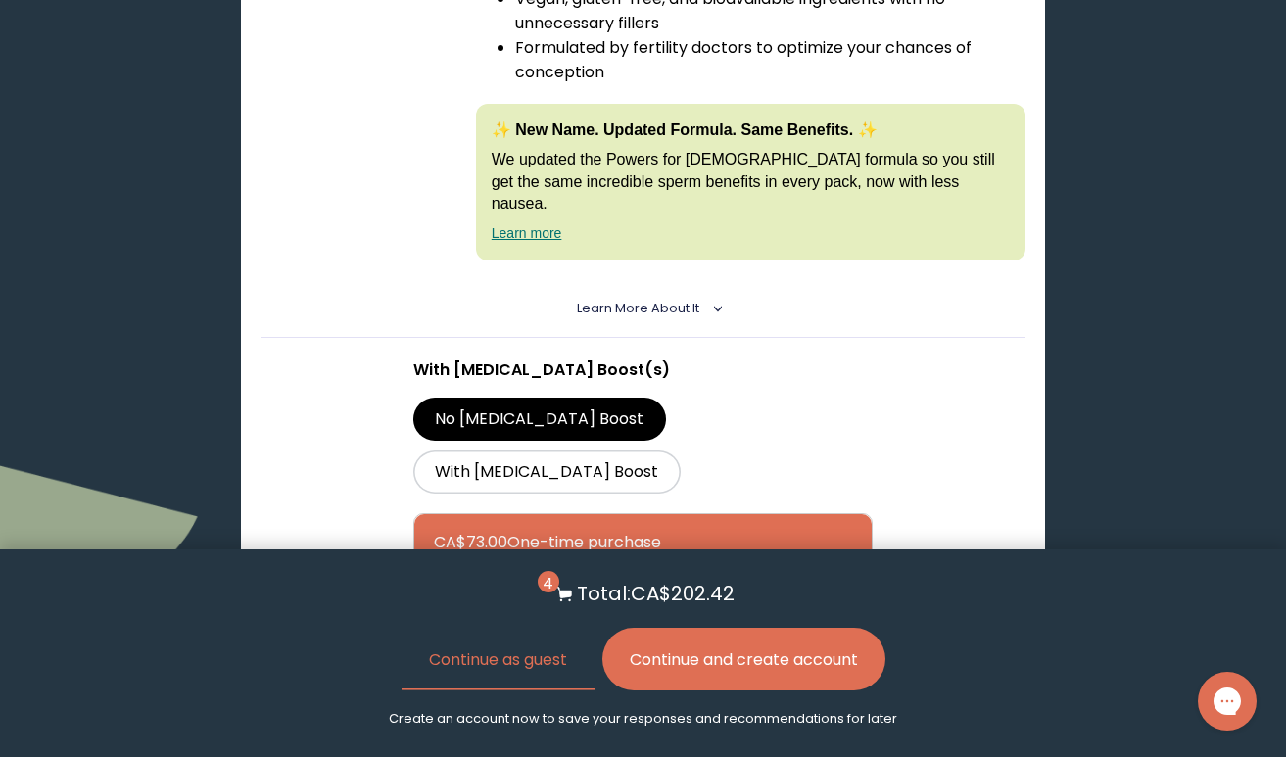
click at [555, 676] on button "Add to Cart - CA$73.00" at bounding box center [642, 698] width 229 height 44
click at [512, 659] on button "Continue as guest" at bounding box center [497, 659] width 193 height 63
